Goal: Communication & Community: Ask a question

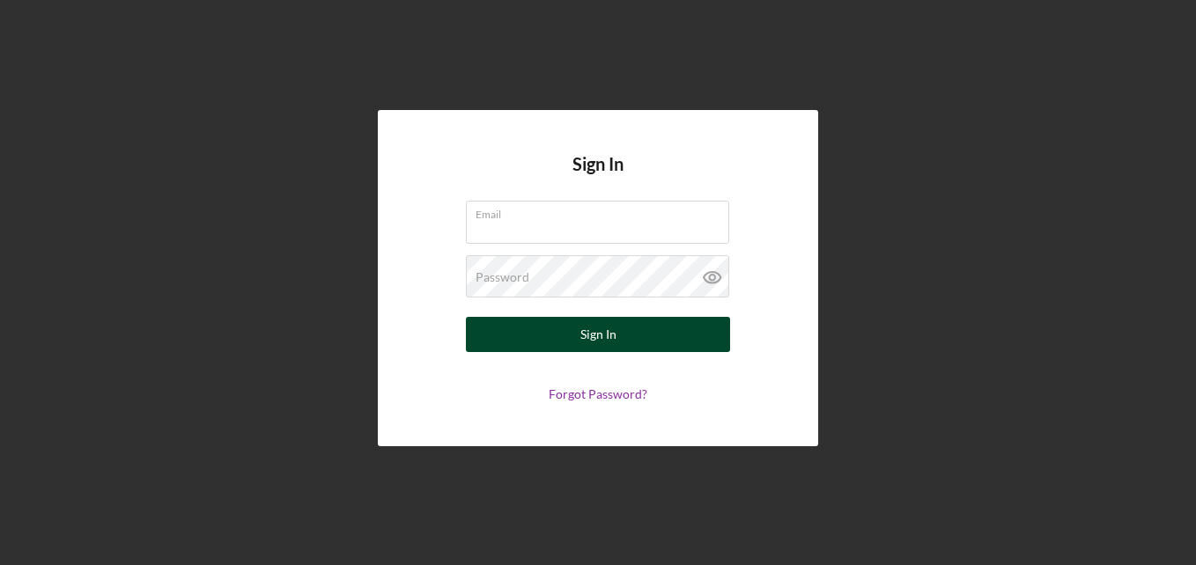
type input "[EMAIL_ADDRESS][DOMAIN_NAME]"
click at [587, 336] on div "Sign In" at bounding box center [598, 334] width 36 height 35
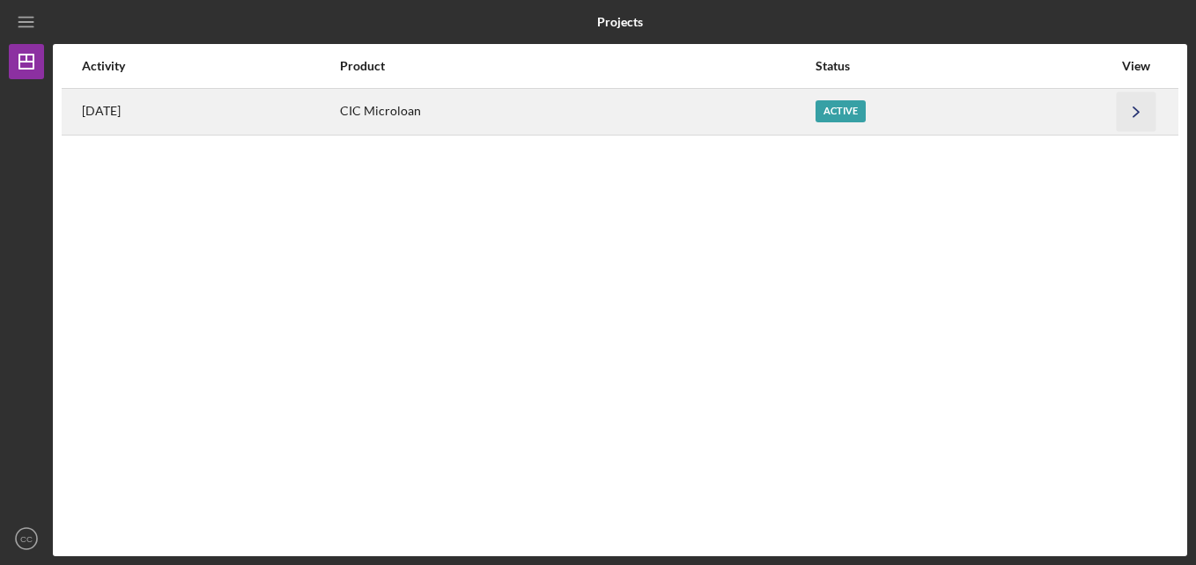
click at [1127, 107] on icon "Icon/Navigate" at bounding box center [1136, 112] width 40 height 40
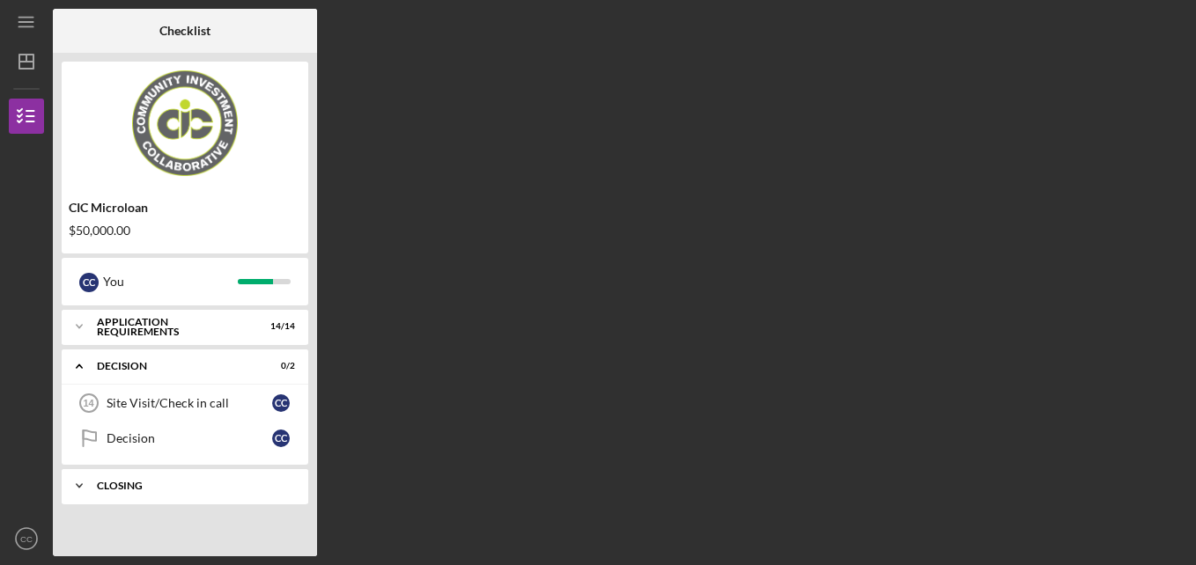
click at [80, 482] on icon "Icon/Expander" at bounding box center [79, 485] width 35 height 35
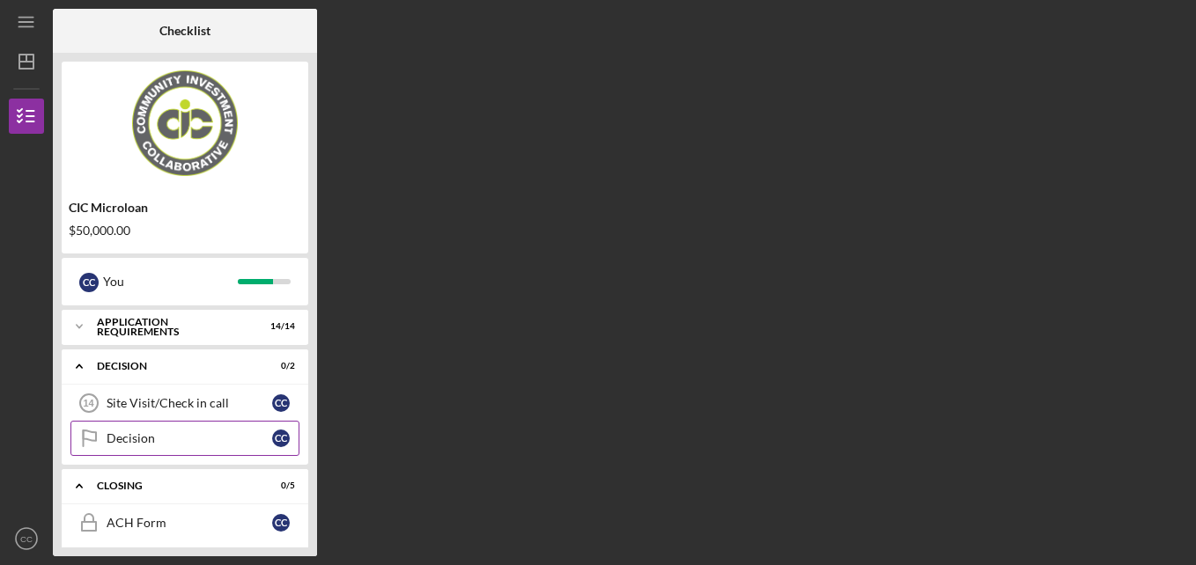
click at [119, 435] on div "Decision" at bounding box center [190, 438] width 166 height 14
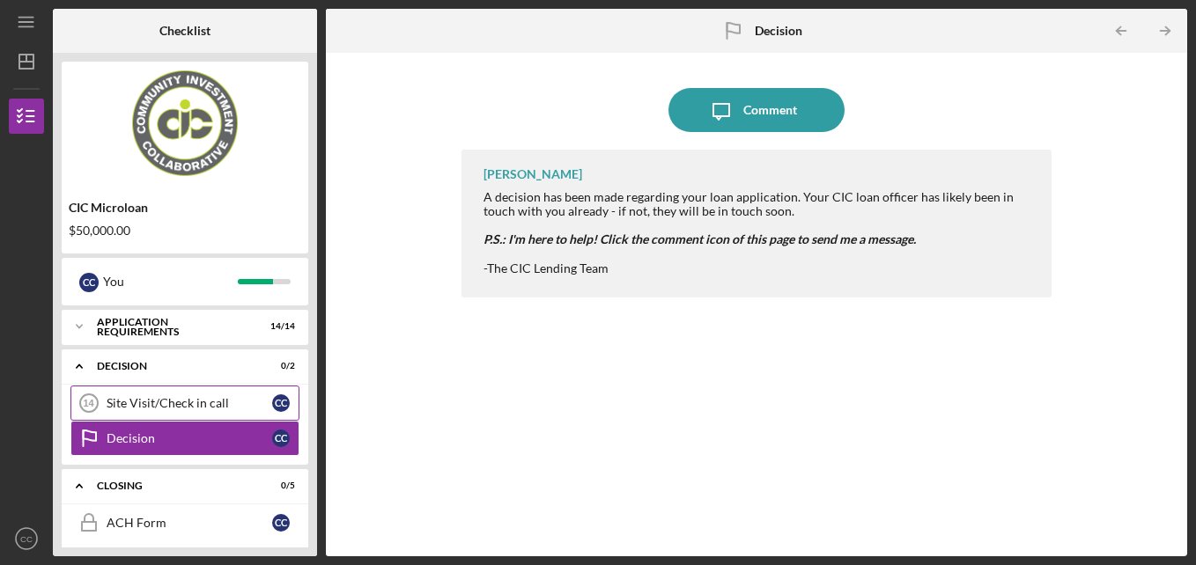
click at [129, 394] on link "Site Visit/Check in call 14 Site Visit/Check in call C C" at bounding box center [184, 403] width 229 height 35
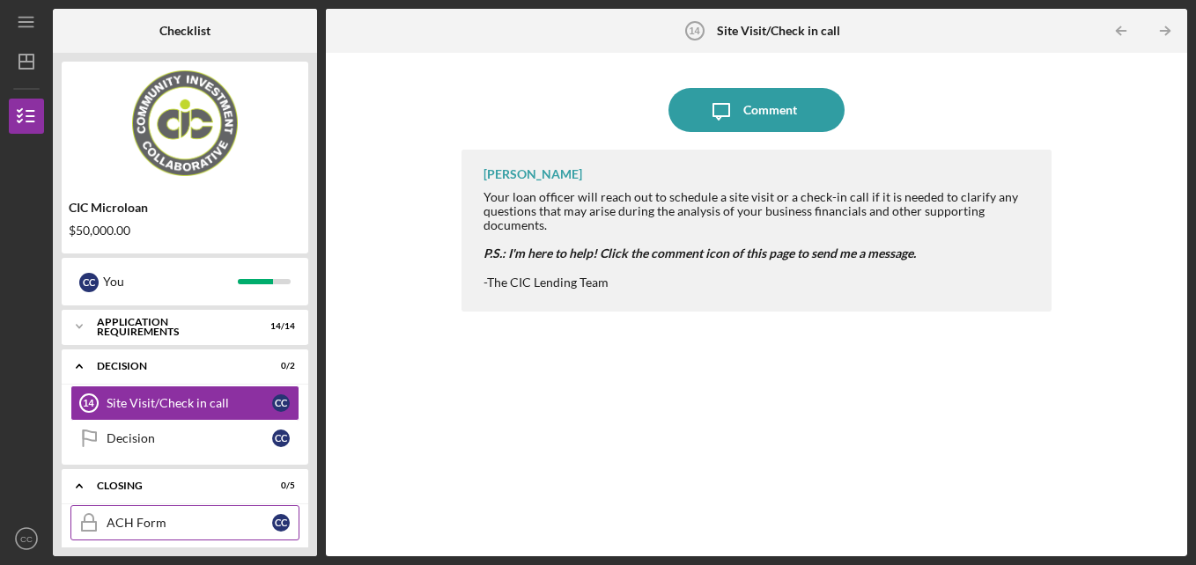
click at [103, 519] on icon "ACH Form" at bounding box center [89, 523] width 44 height 44
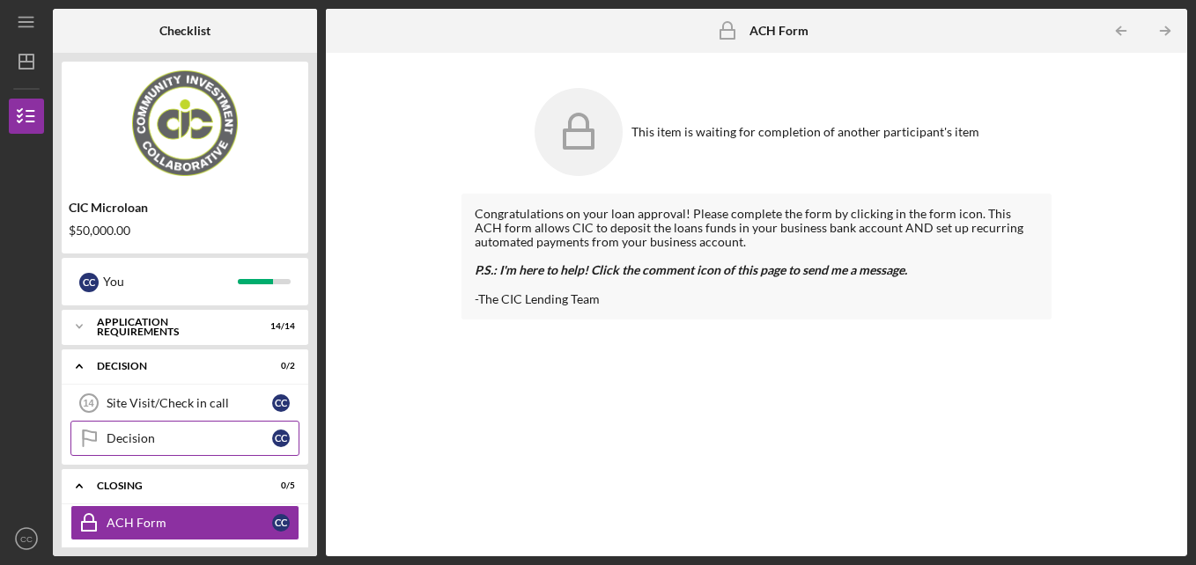
click at [104, 443] on icon "Decision" at bounding box center [89, 438] width 44 height 44
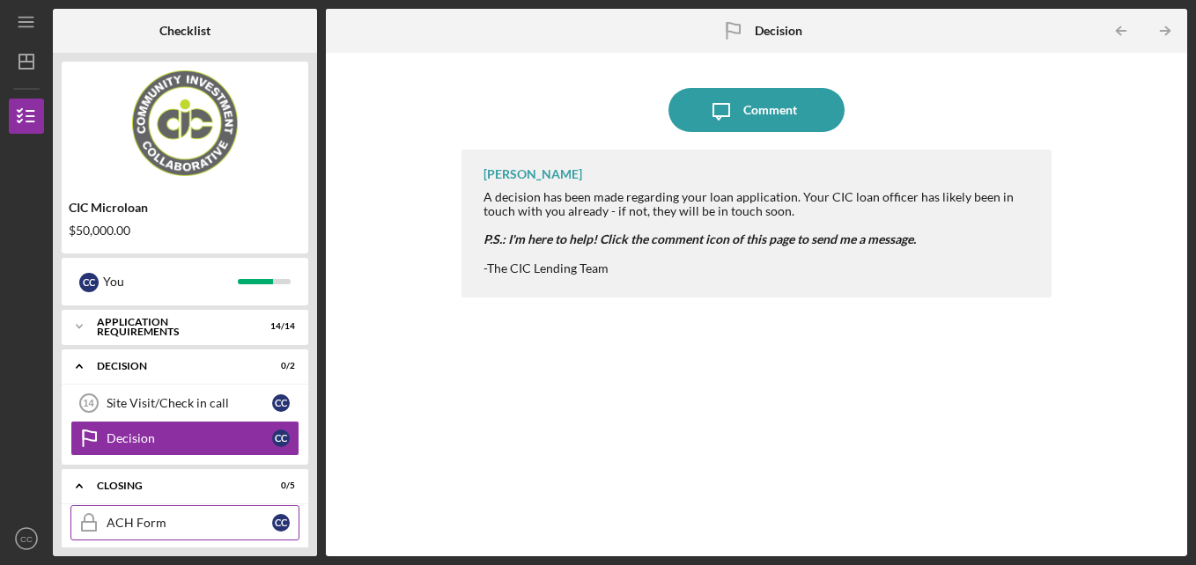
click at [129, 523] on div "ACH Form" at bounding box center [190, 523] width 166 height 14
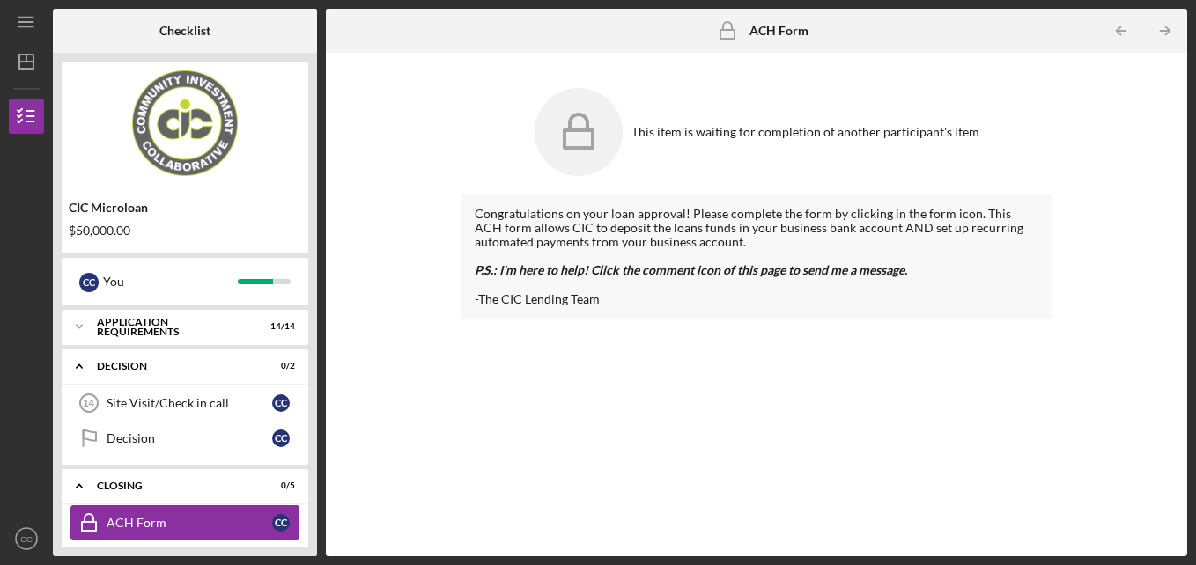
click at [148, 516] on div "ACH Form" at bounding box center [190, 523] width 166 height 14
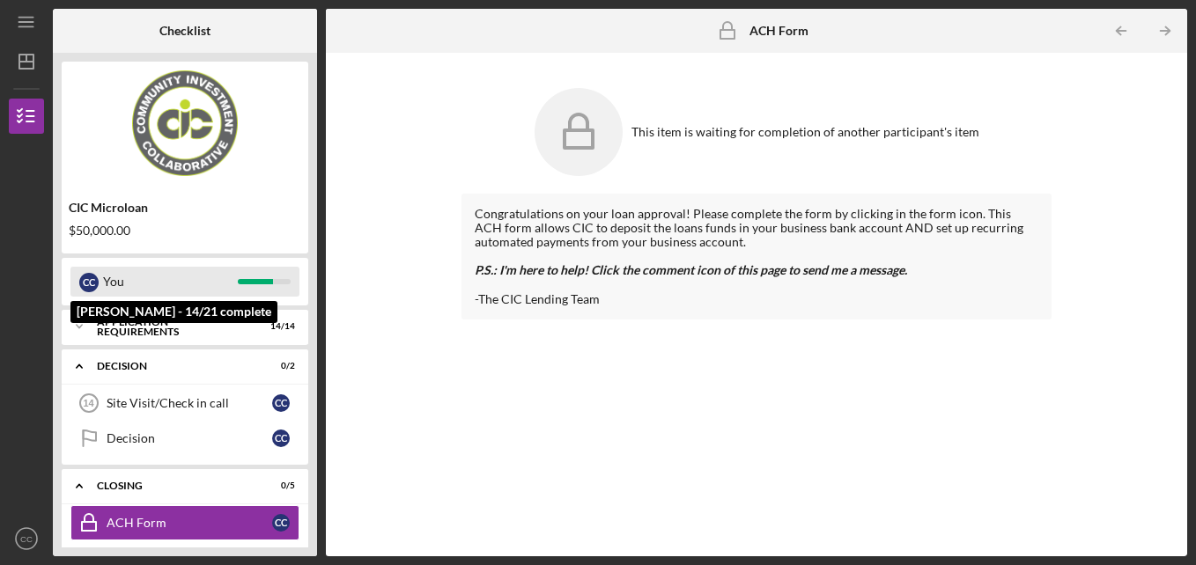
click at [254, 284] on div at bounding box center [255, 281] width 35 height 5
click at [162, 285] on div "You" at bounding box center [170, 282] width 135 height 30
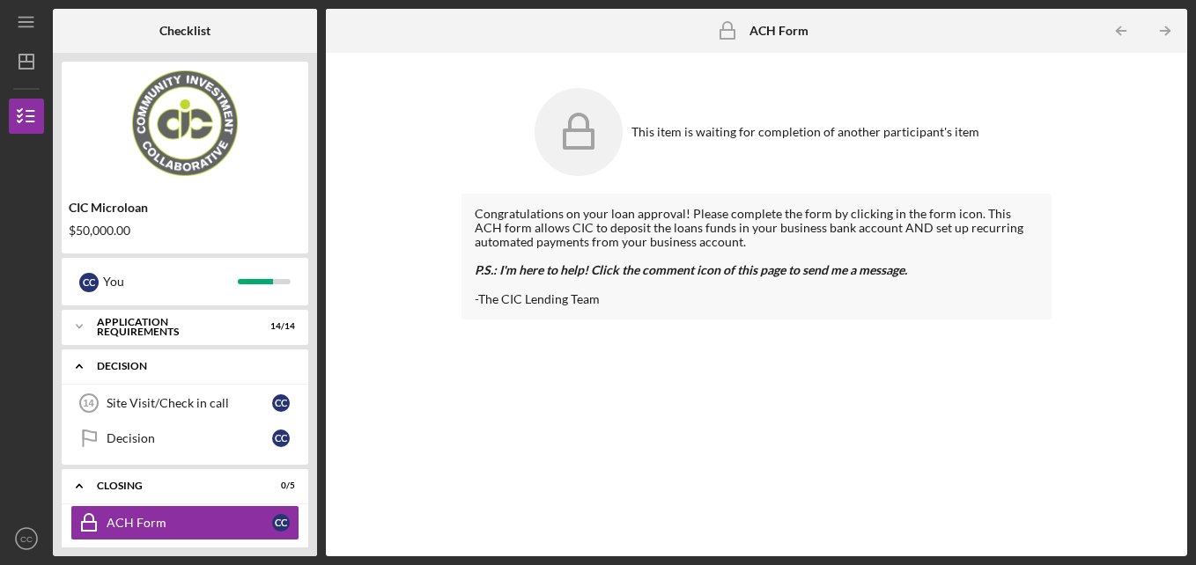
click at [112, 364] on div "Decision" at bounding box center [191, 366] width 189 height 11
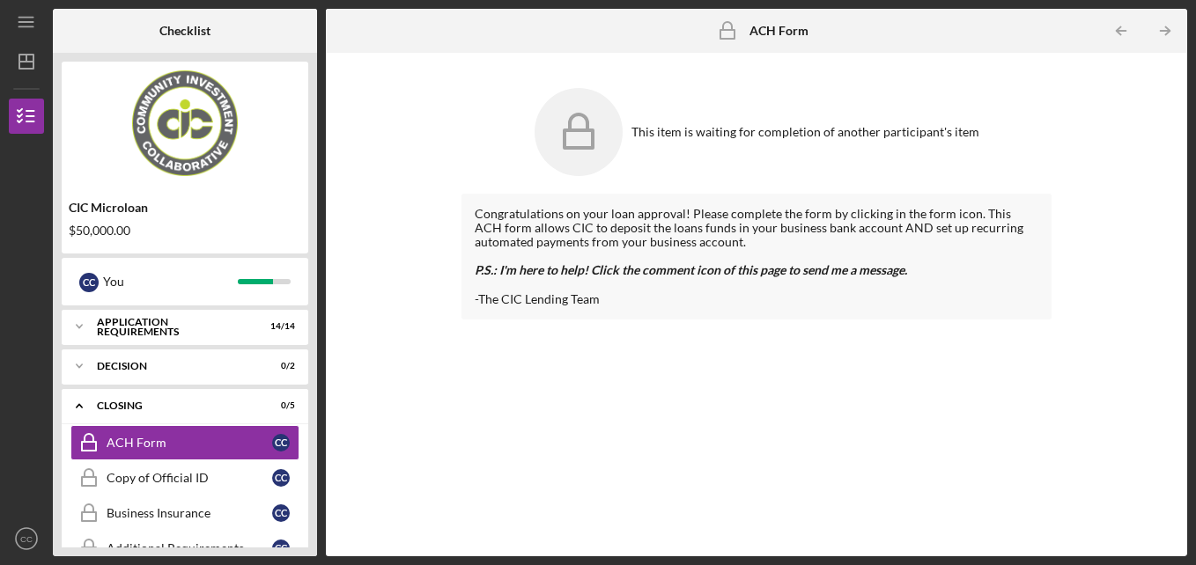
click at [312, 518] on div "CIC Microloan $50,000.00 C C You Icon/Expander APPLICATION REQUIREMENTS 14 / 14…" at bounding box center [185, 305] width 264 height 504
click at [313, 513] on div "CIC Microloan $50,000.00 C C You Icon/Expander APPLICATION REQUIREMENTS 14 / 14…" at bounding box center [185, 305] width 264 height 504
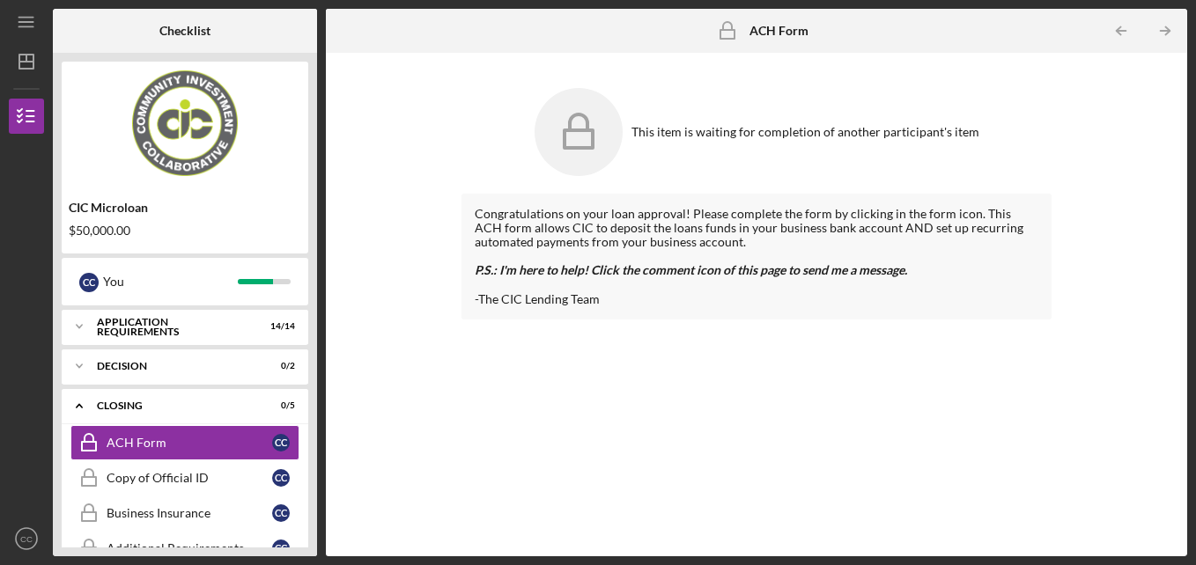
click at [313, 513] on div "CIC Microloan $50,000.00 C C You Icon/Expander APPLICATION REQUIREMENTS 14 / 14…" at bounding box center [185, 305] width 264 height 504
click at [130, 476] on div "Copy of Official ID" at bounding box center [190, 478] width 166 height 14
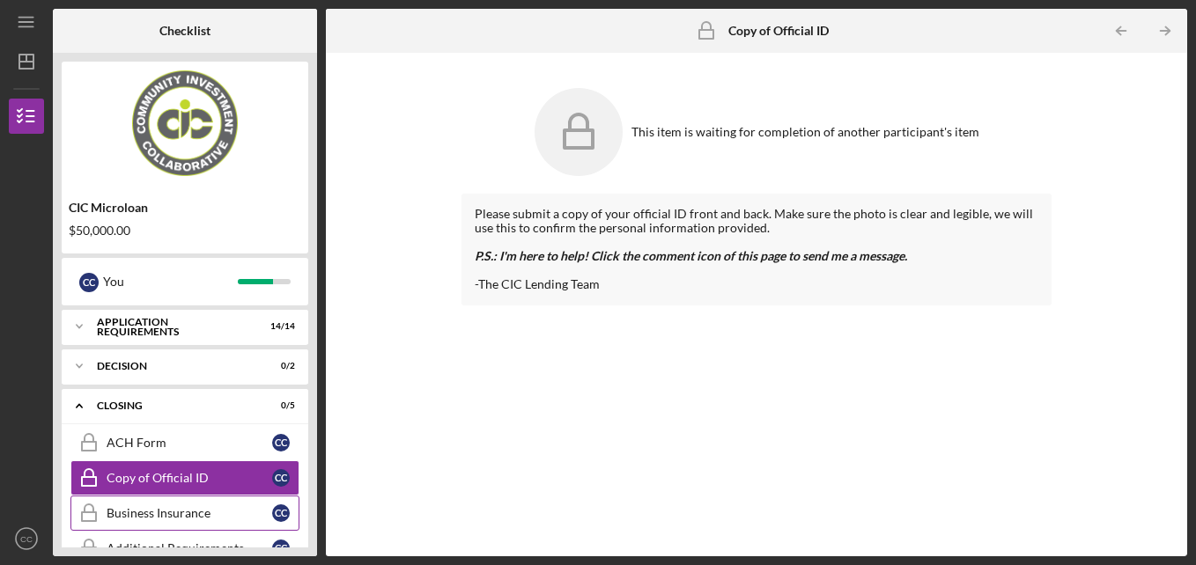
click at [140, 505] on link "Business Insurance Business Insurance C C" at bounding box center [184, 513] width 229 height 35
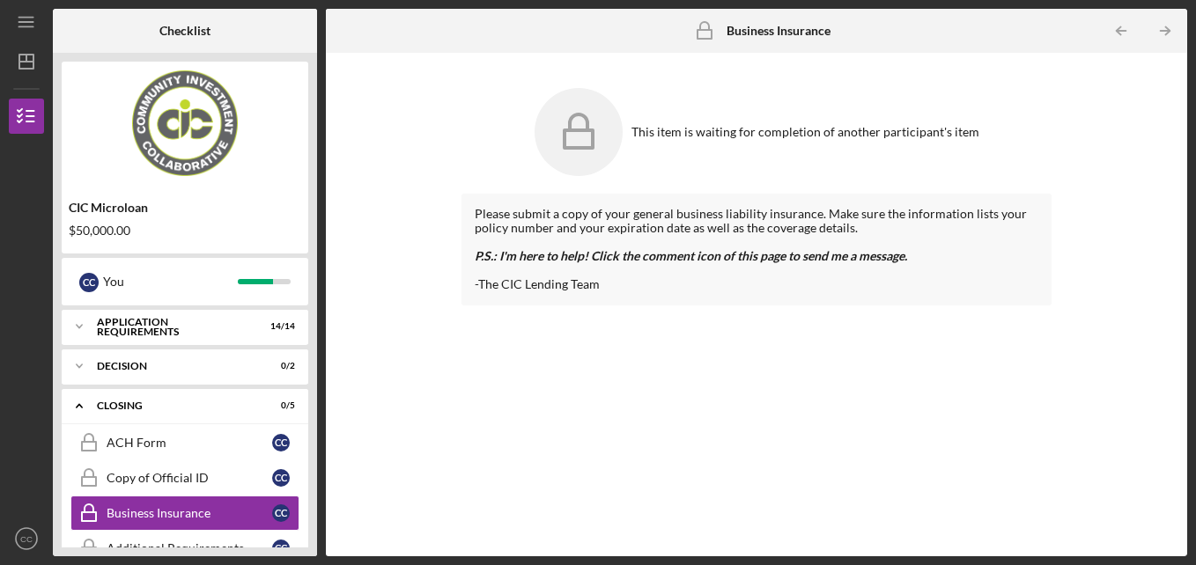
click at [314, 517] on div "CIC Microloan $50,000.00 C C You Icon/Expander APPLICATION REQUIREMENTS 14 / 14…" at bounding box center [185, 305] width 264 height 504
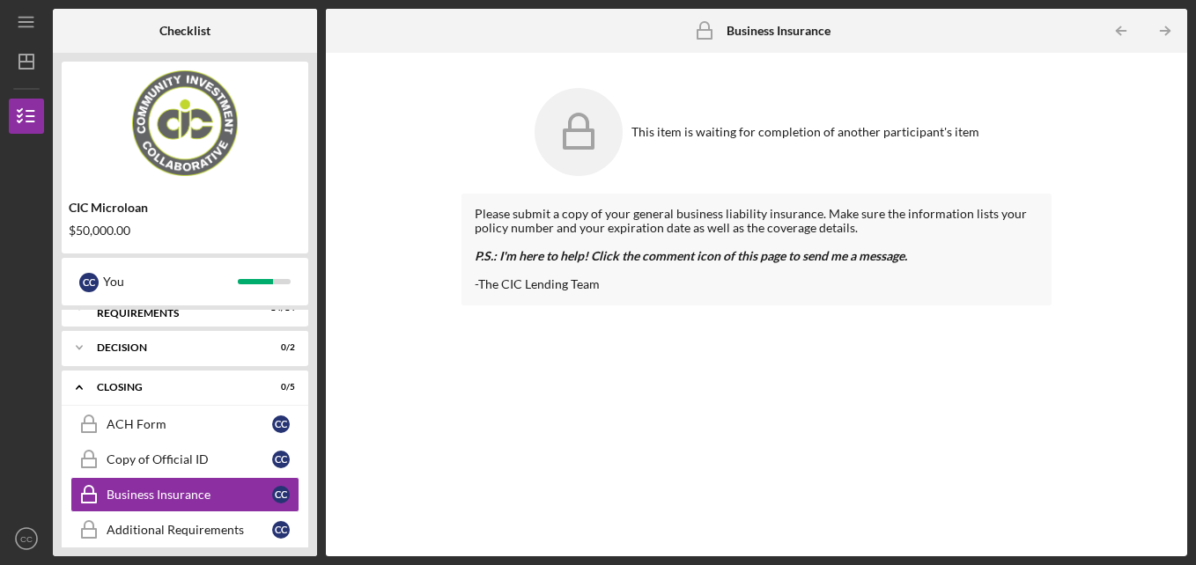
scroll to position [71, 0]
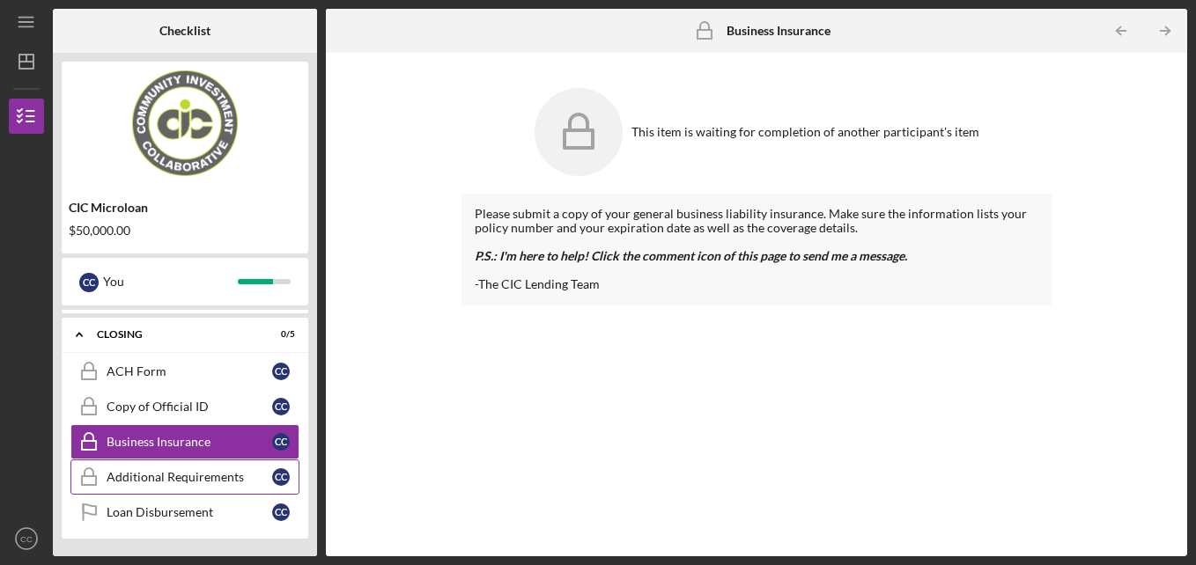
click at [194, 475] on div "Additional Requirements" at bounding box center [190, 477] width 166 height 14
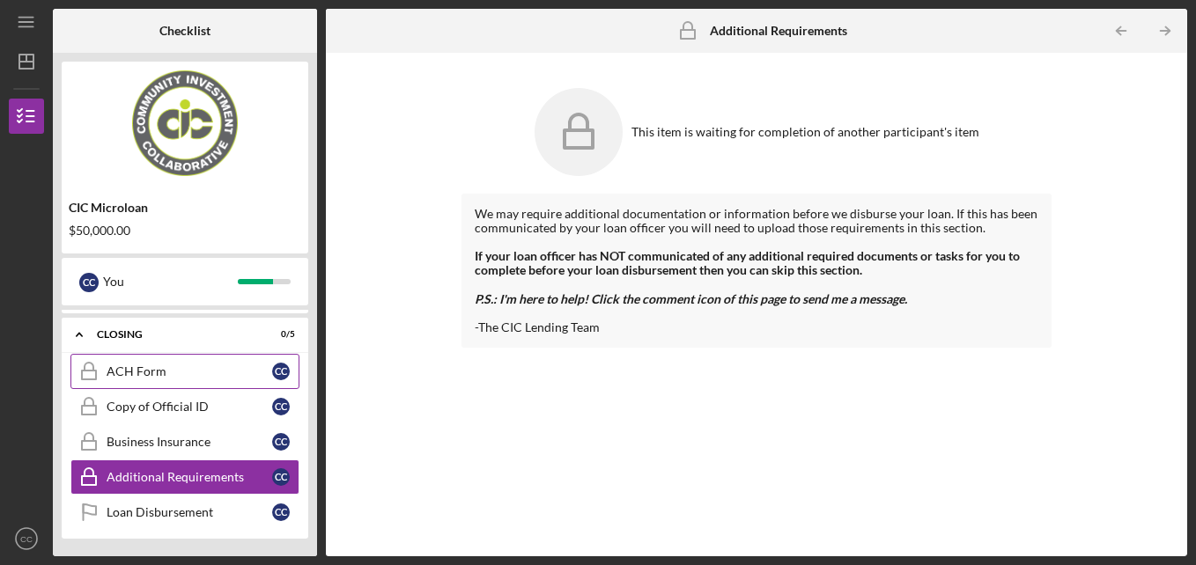
click at [197, 363] on link "ACH Form ACH Form C C" at bounding box center [184, 371] width 229 height 35
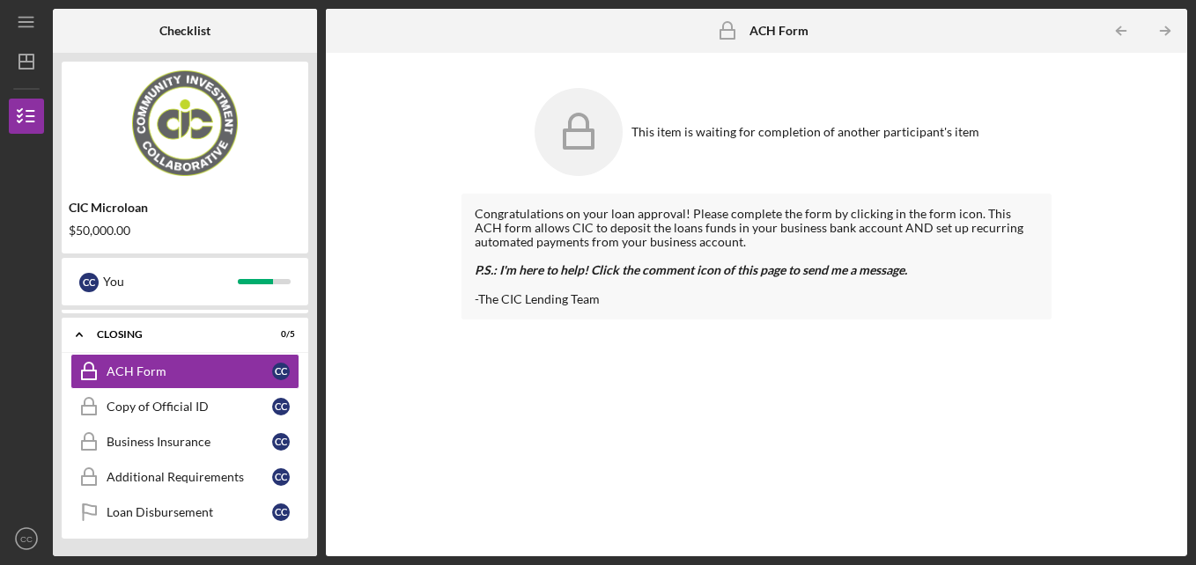
click at [316, 342] on div "CIC Microloan $50,000.00 C C You Icon/Expander APPLICATION REQUIREMENTS 14 / 14…" at bounding box center [185, 305] width 264 height 504
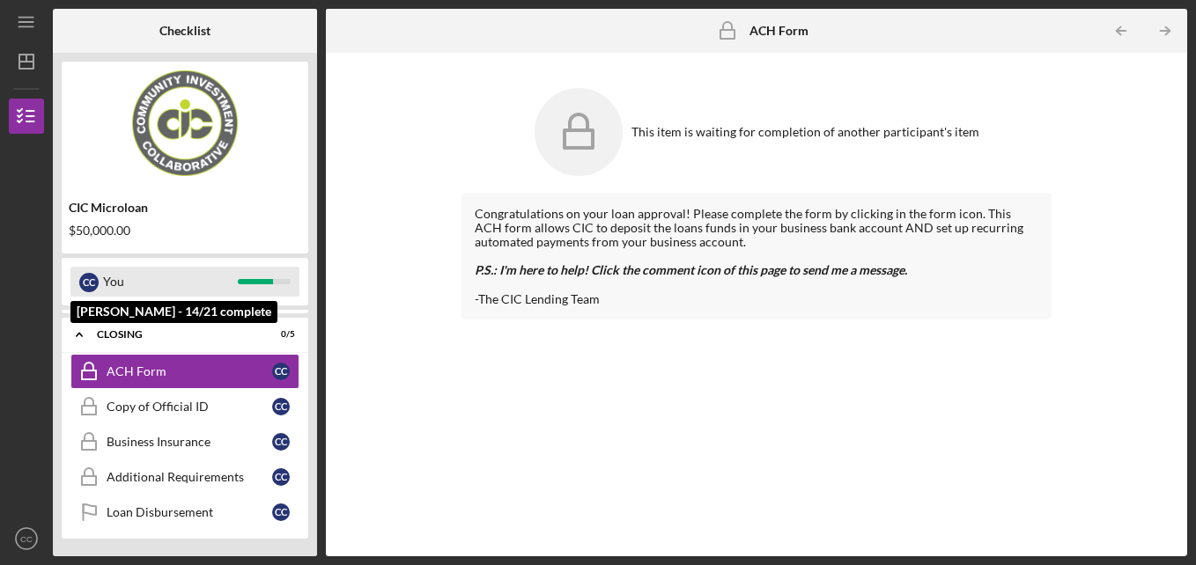
click at [102, 284] on div "C C You" at bounding box center [184, 282] width 229 height 30
click at [137, 287] on div "You" at bounding box center [170, 282] width 135 height 30
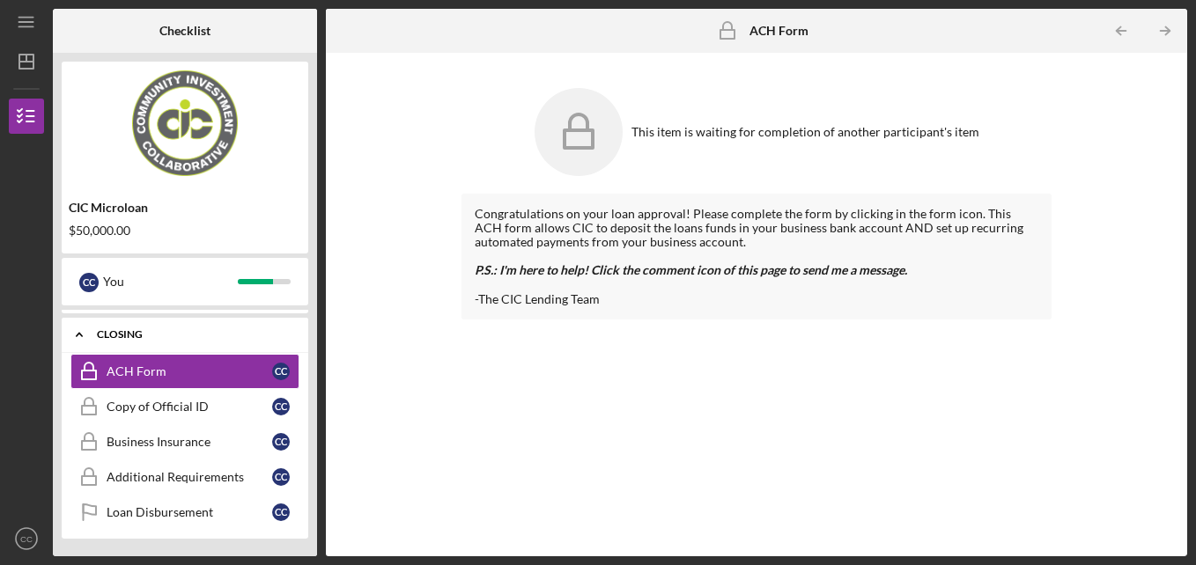
click at [80, 335] on polyline at bounding box center [79, 336] width 5 height 4
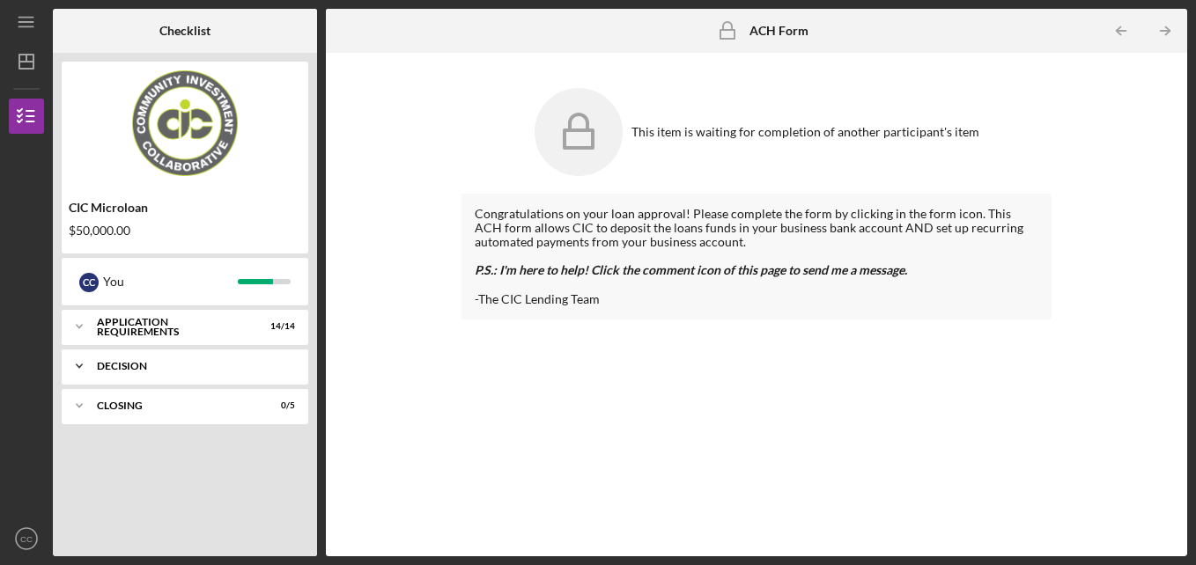
click at [77, 366] on icon "Icon/Expander" at bounding box center [79, 366] width 35 height 35
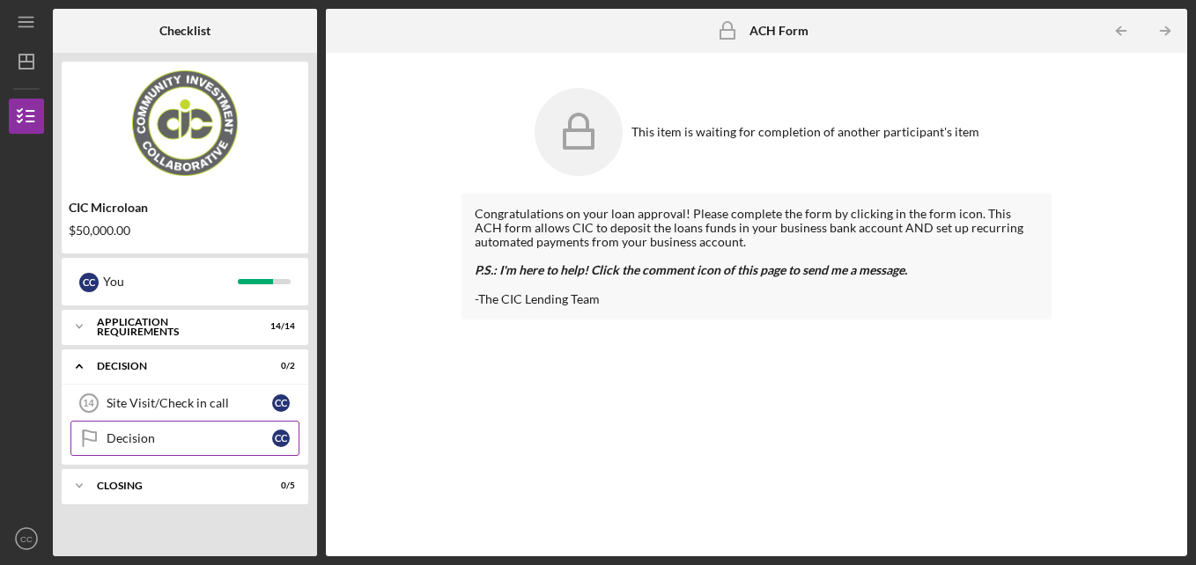
click at [132, 440] on div "Decision" at bounding box center [190, 438] width 166 height 14
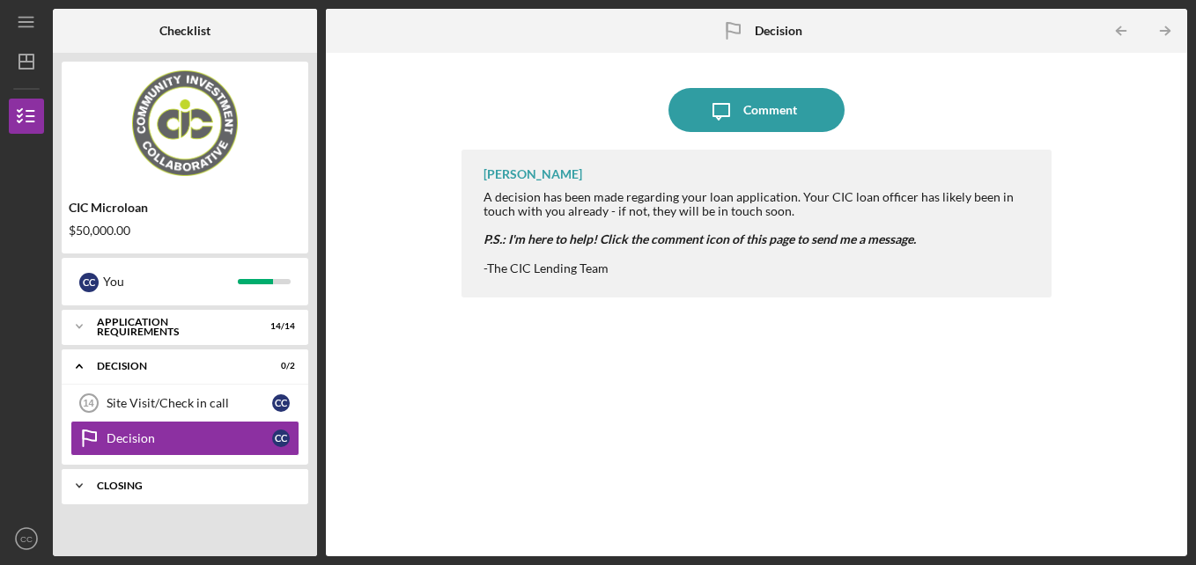
click at [217, 475] on div "Icon/Expander CLOSING 0 / 5" at bounding box center [185, 485] width 247 height 35
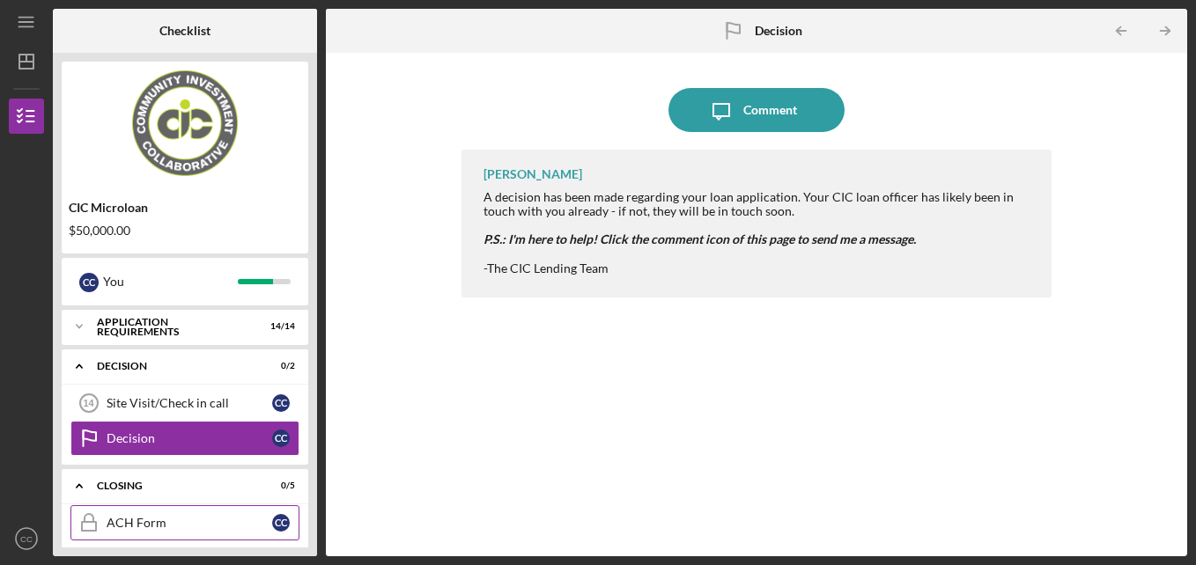
click at [143, 521] on div "ACH Form" at bounding box center [190, 523] width 166 height 14
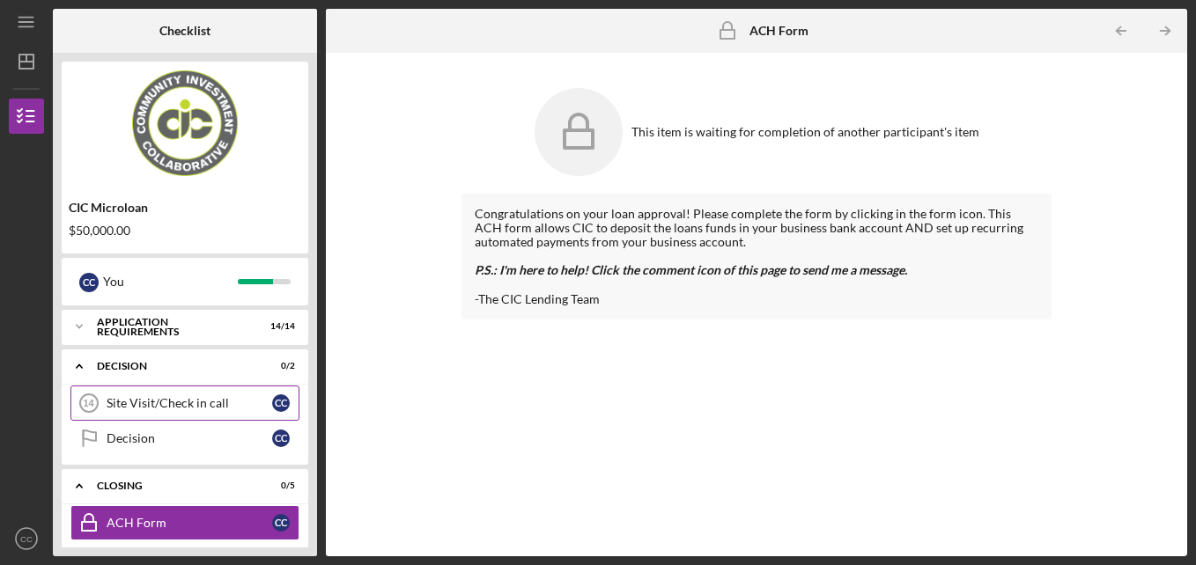
click at [156, 394] on link "Site Visit/Check in call 14 Site Visit/Check in call C C" at bounding box center [184, 403] width 229 height 35
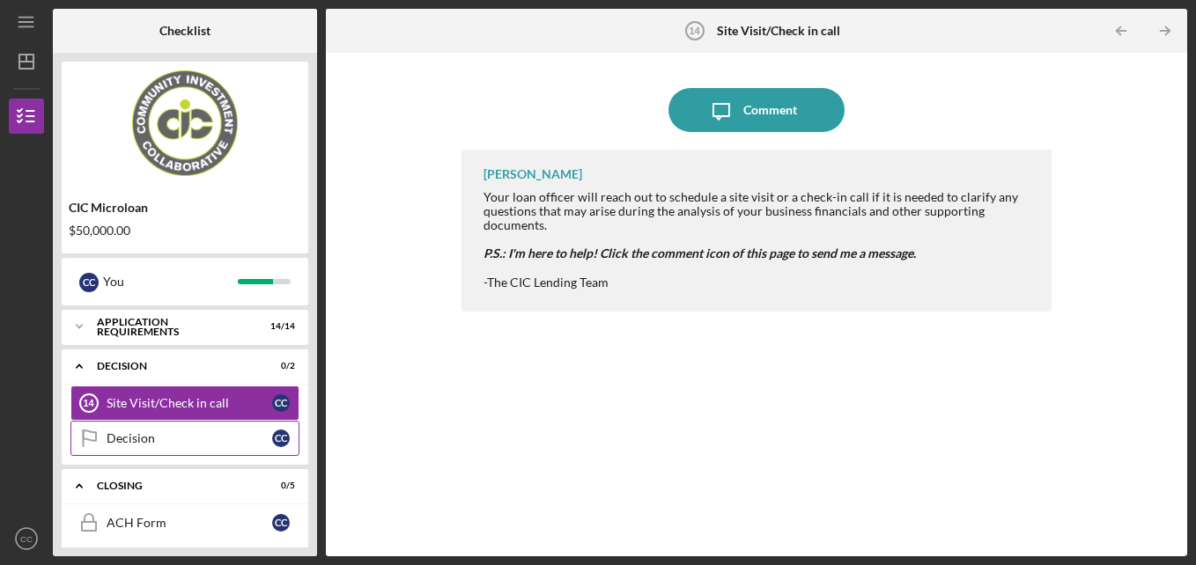
click at [154, 431] on link "Decision Decision C C" at bounding box center [184, 438] width 229 height 35
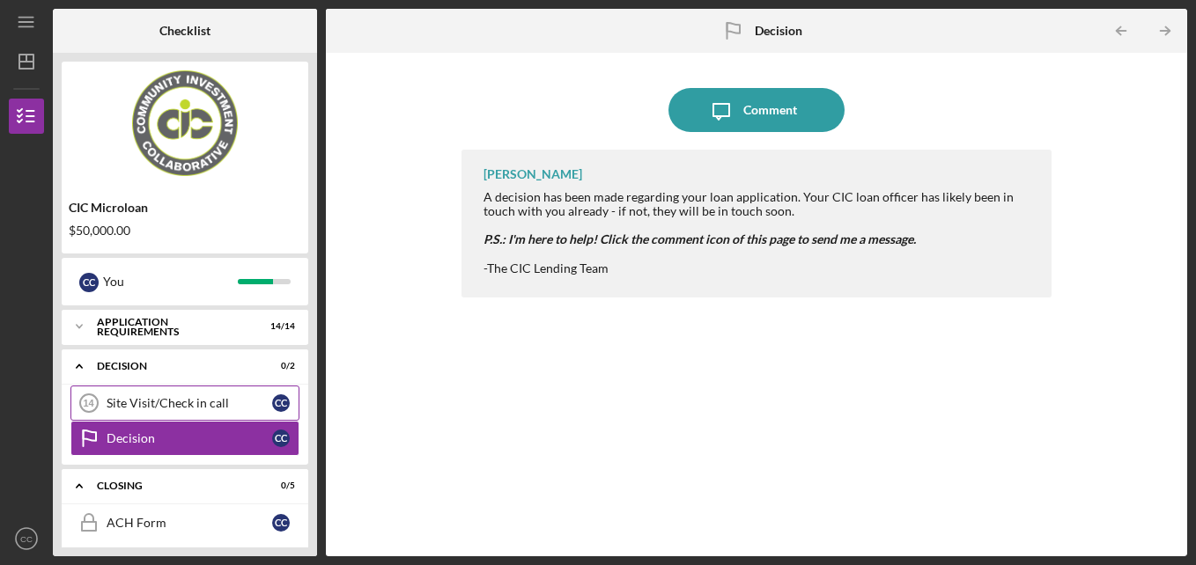
click at [174, 398] on div "Site Visit/Check in call" at bounding box center [190, 403] width 166 height 14
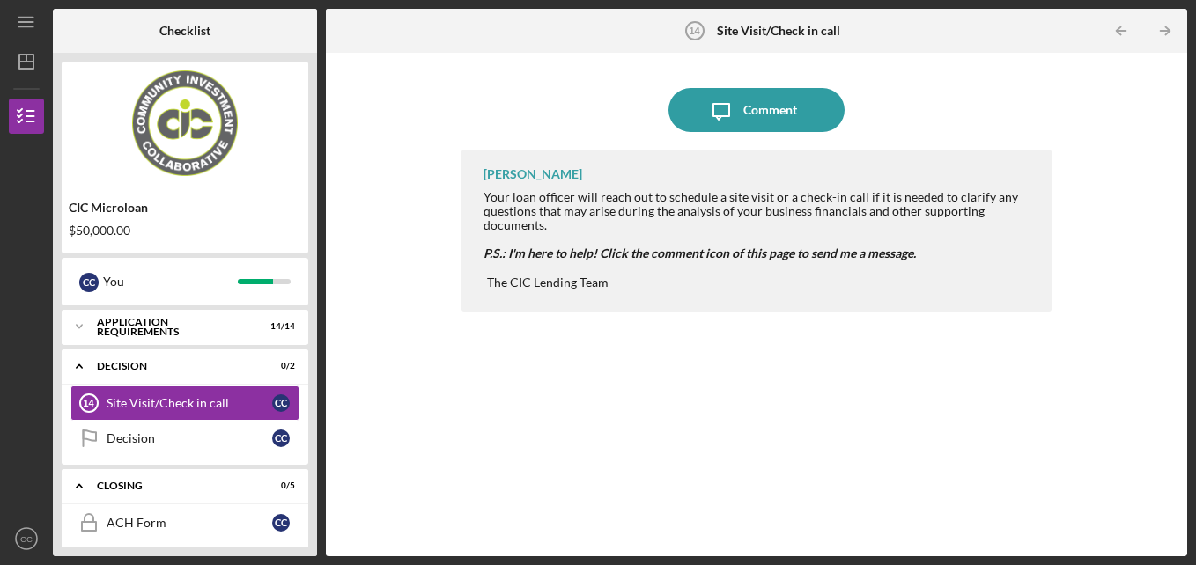
click at [312, 516] on div "CIC Microloan $50,000.00 C C You Icon/Expander APPLICATION REQUIREMENTS 14 / 14…" at bounding box center [185, 305] width 264 height 504
click at [129, 431] on div "Decision" at bounding box center [190, 438] width 166 height 14
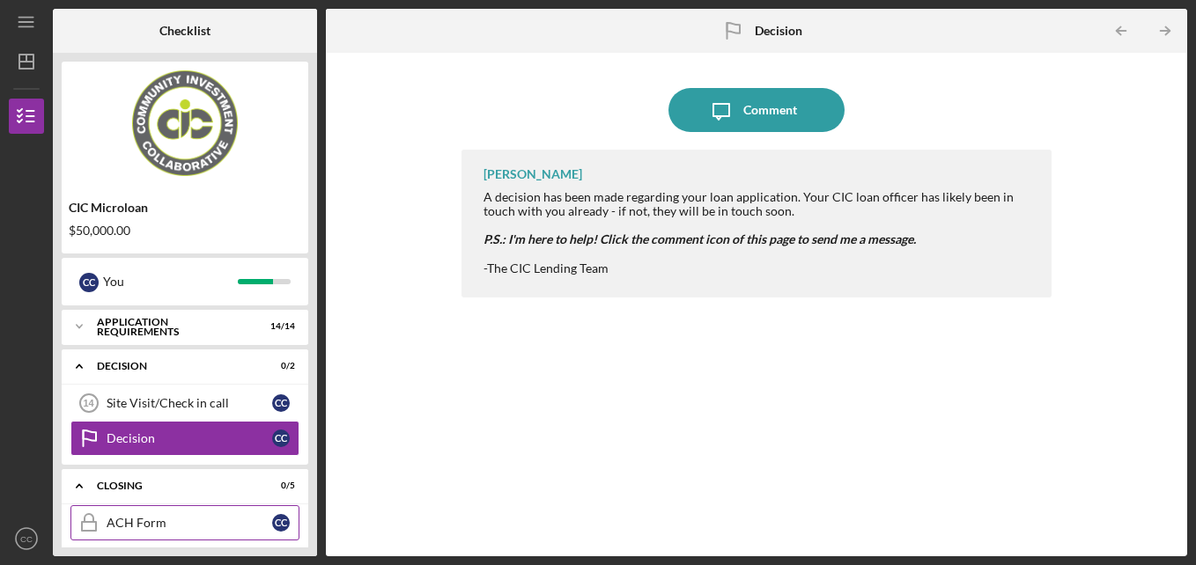
click at [114, 523] on div "ACH Form" at bounding box center [190, 523] width 166 height 14
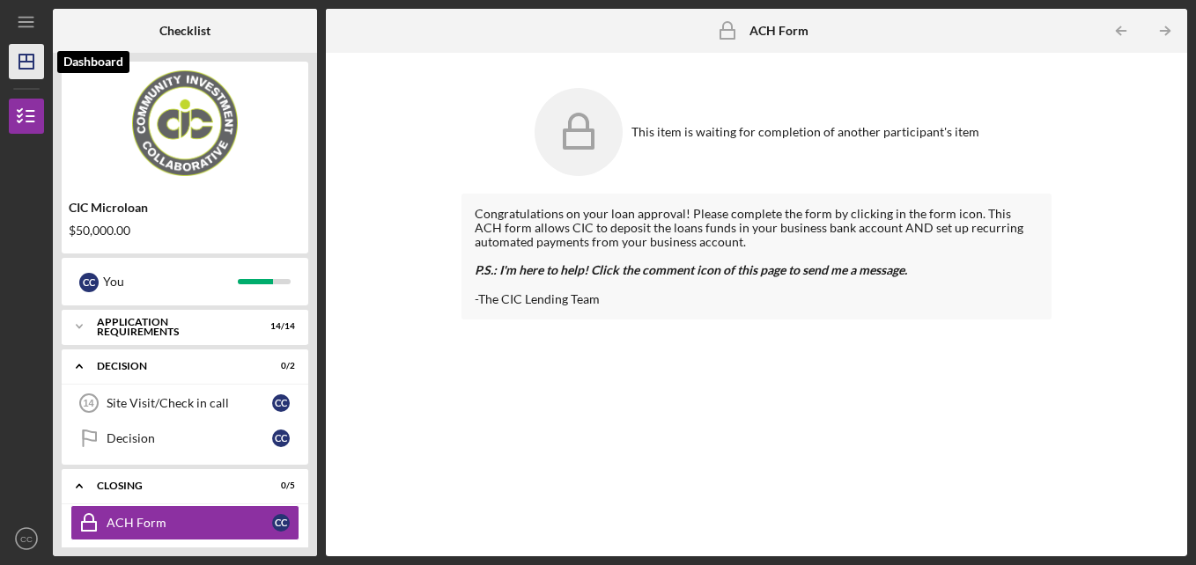
click at [20, 58] on polygon "button" at bounding box center [26, 62] width 14 height 14
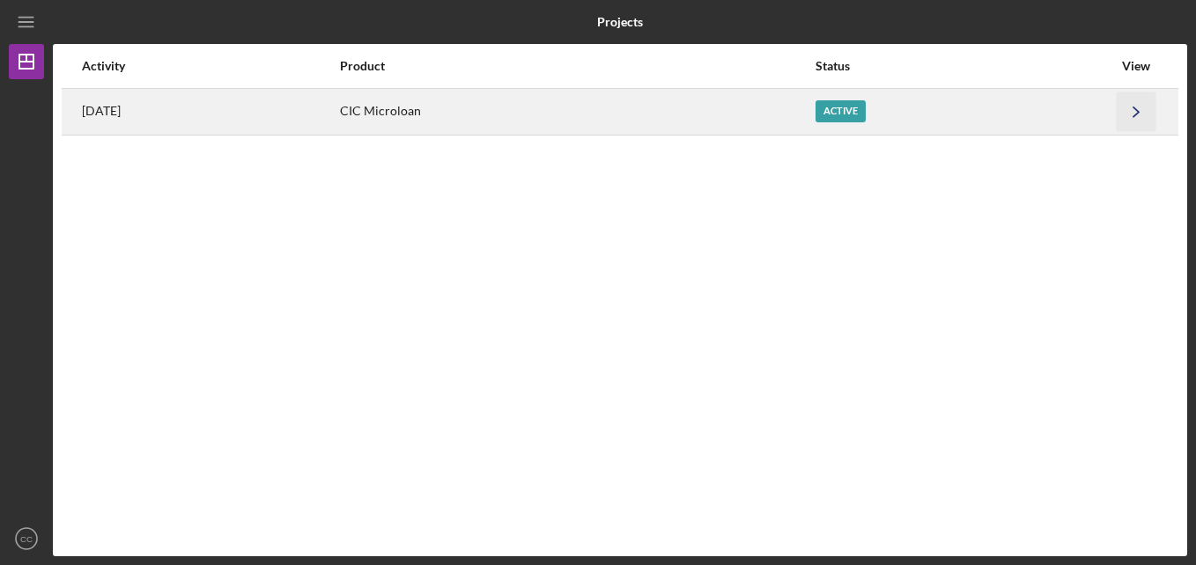
click at [1134, 110] on icon "Icon/Navigate" at bounding box center [1136, 112] width 40 height 40
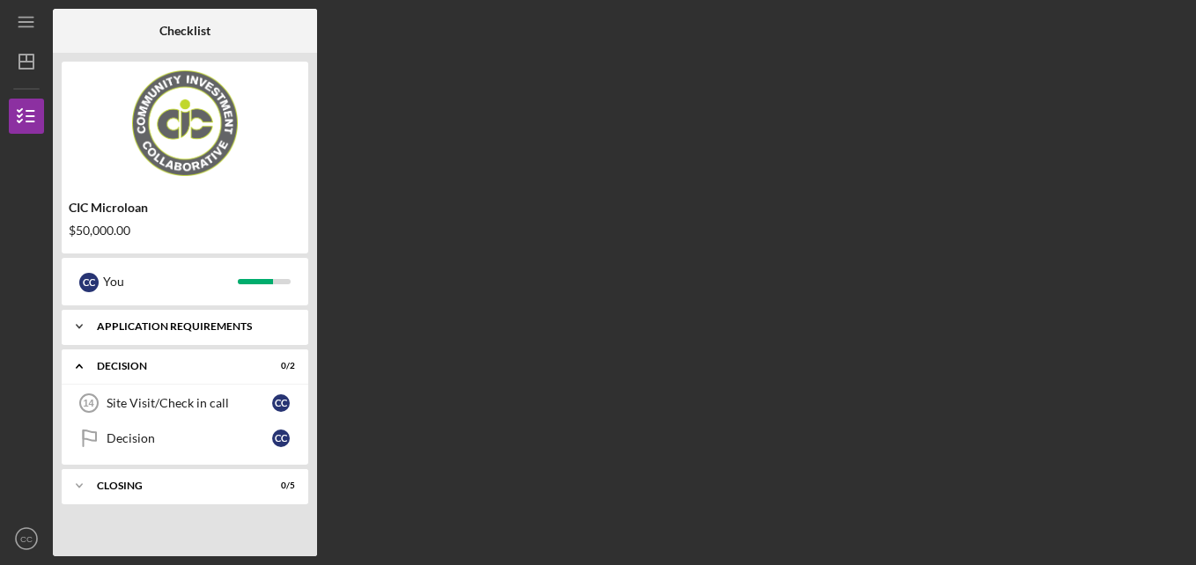
click at [77, 324] on icon "Icon/Expander" at bounding box center [79, 326] width 35 height 35
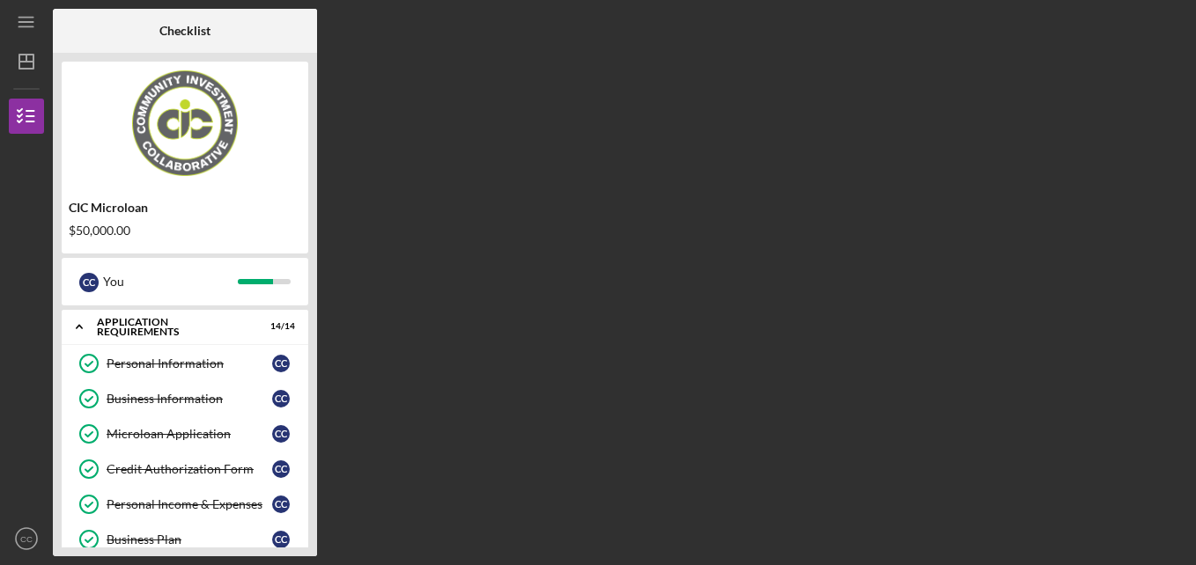
click at [308, 519] on div "CIC Microloan $50,000.00 C C You Icon/Expander APPLICATION REQUIREMENTS 14 / 14…" at bounding box center [185, 305] width 264 height 504
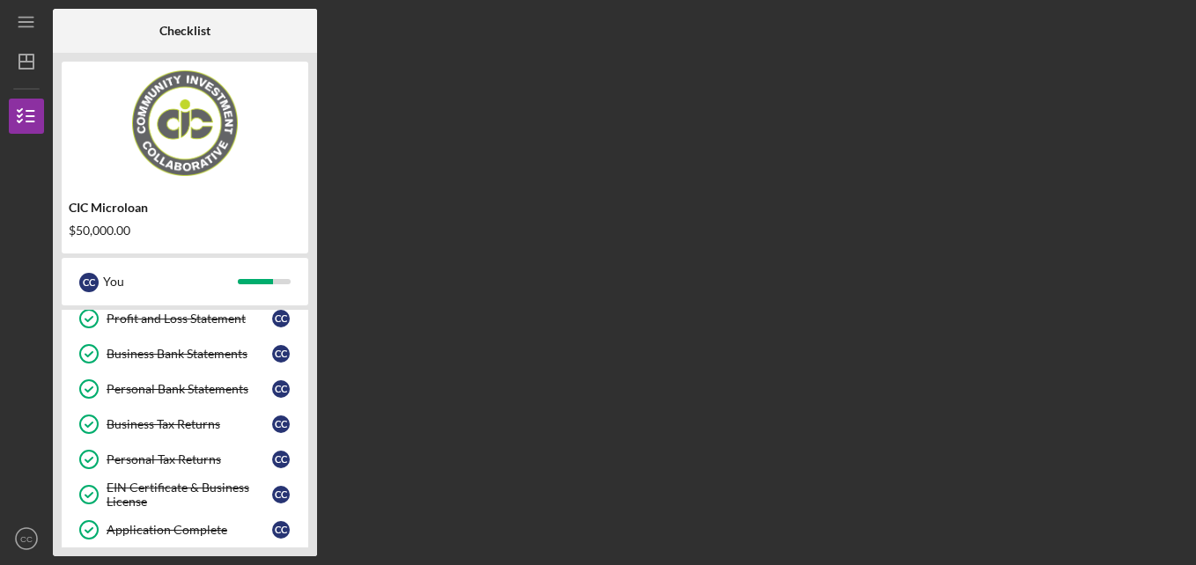
scroll to position [468, 0]
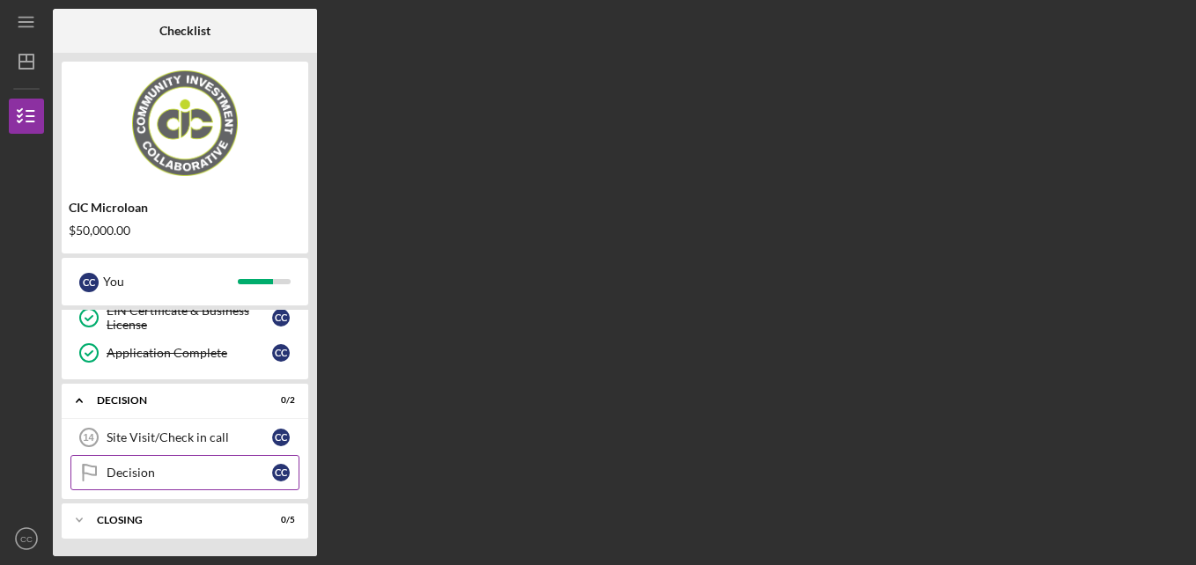
click at [146, 473] on div "Decision" at bounding box center [190, 473] width 166 height 14
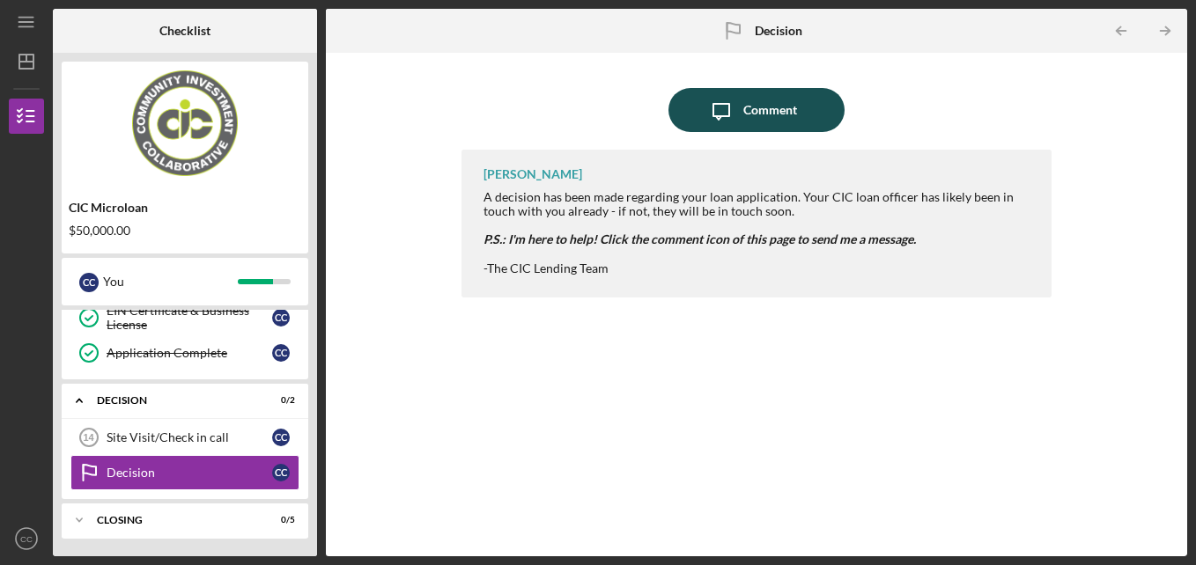
click at [751, 104] on div "Comment" at bounding box center [770, 110] width 54 height 44
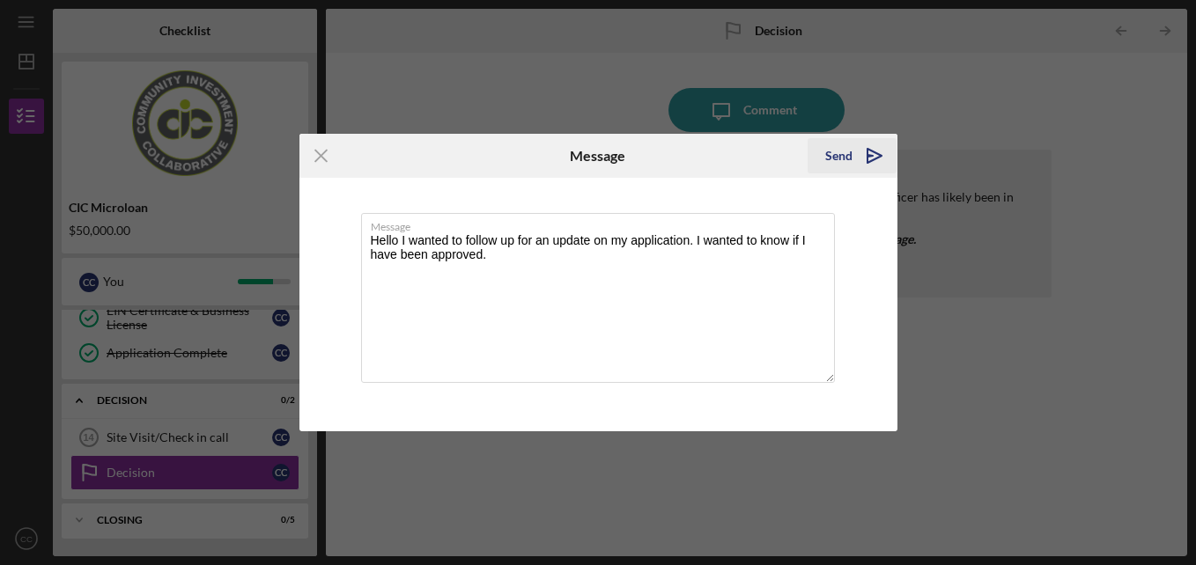
type textarea "Hello I wanted to follow up for an update on my application. I wanted to know i…"
click at [837, 158] on div "Send" at bounding box center [838, 155] width 27 height 35
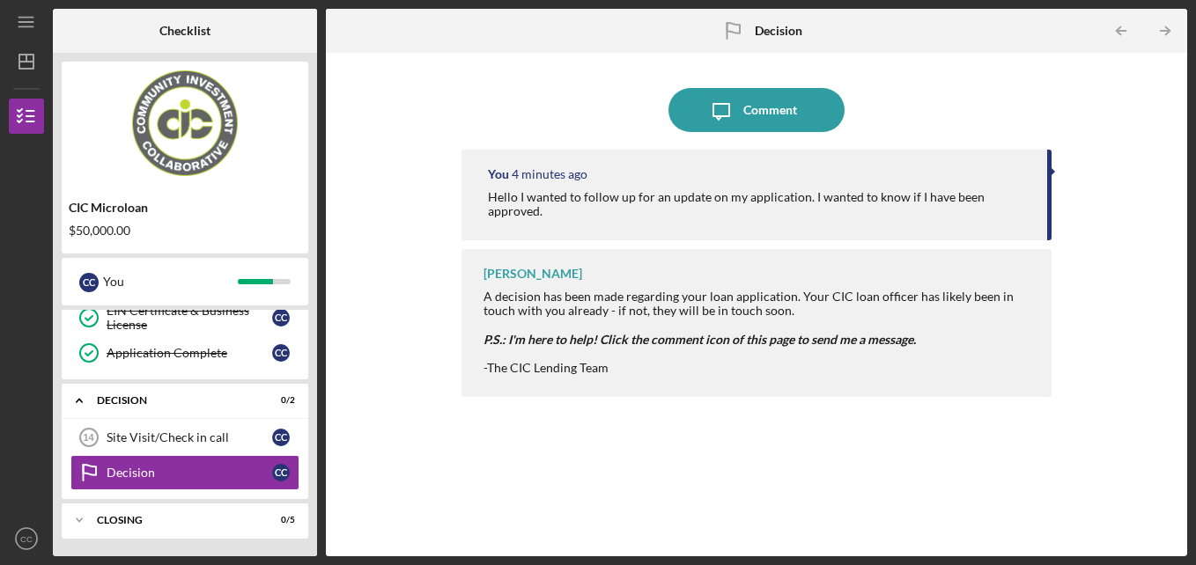
click at [314, 510] on div "CIC Microloan $50,000.00 C C You Icon/Expander APPLICATION REQUIREMENTS 14 / 14…" at bounding box center [185, 305] width 264 height 504
click at [310, 505] on div "CIC Microloan $50,000.00 C C You Icon/Expander APPLICATION REQUIREMENTS 14 / 14…" at bounding box center [185, 305] width 264 height 504
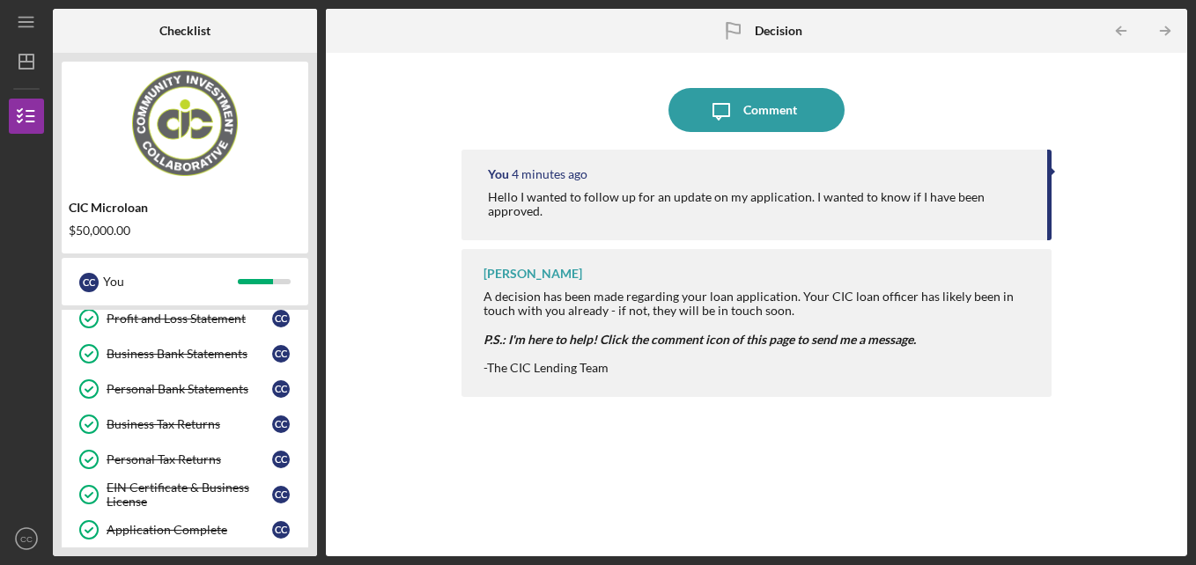
scroll to position [468, 0]
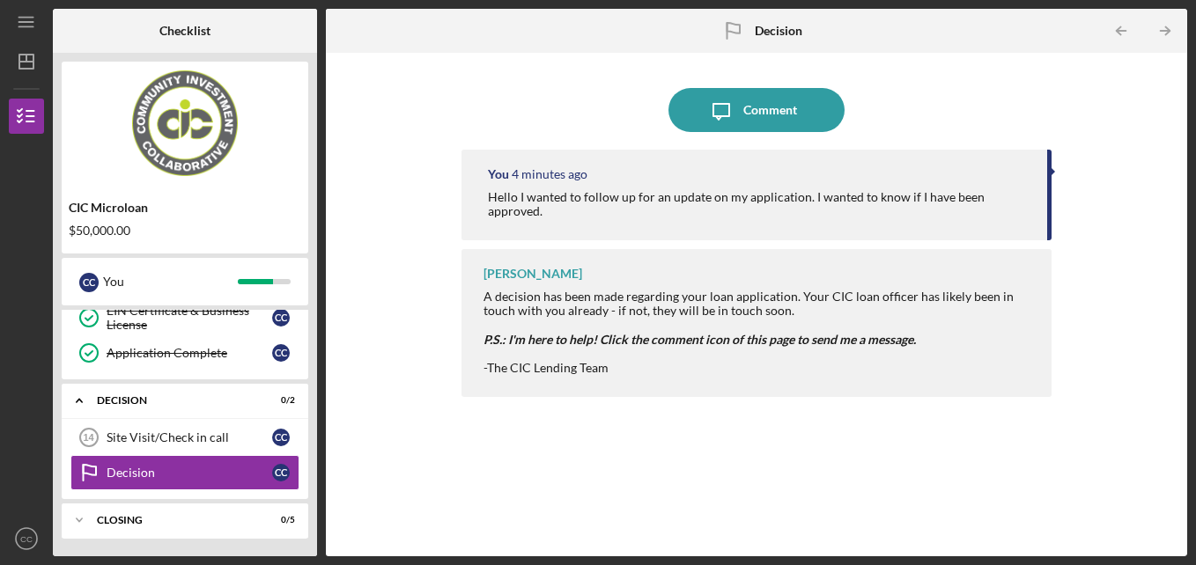
click at [310, 505] on div "CIC Microloan $50,000.00 C C You Icon/Expander APPLICATION REQUIREMENTS 14 / 14…" at bounding box center [185, 305] width 264 height 504
click at [77, 518] on icon "Icon/Expander" at bounding box center [79, 520] width 35 height 35
click at [144, 519] on div "CLOSING" at bounding box center [191, 520] width 189 height 11
click at [229, 509] on div "Icon/Expander CLOSING 0 / 5" at bounding box center [185, 520] width 247 height 35
click at [88, 540] on icon "ACH Form" at bounding box center [89, 557] width 44 height 44
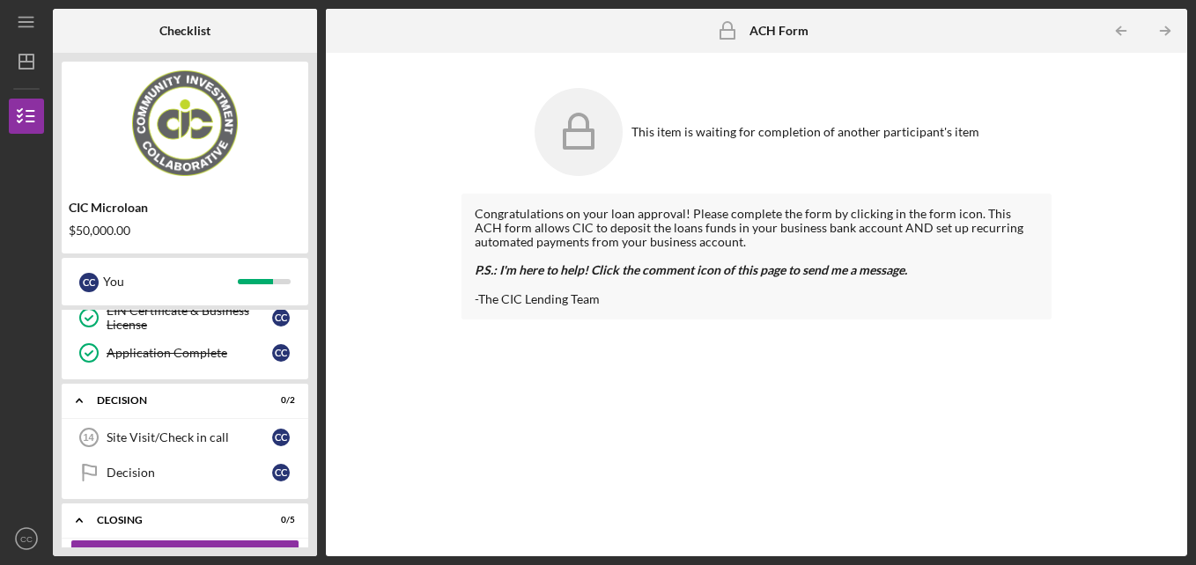
click at [587, 131] on rect at bounding box center [578, 139] width 28 height 18
click at [134, 475] on div "Decision" at bounding box center [190, 473] width 166 height 14
